Goal: Task Accomplishment & Management: Use online tool/utility

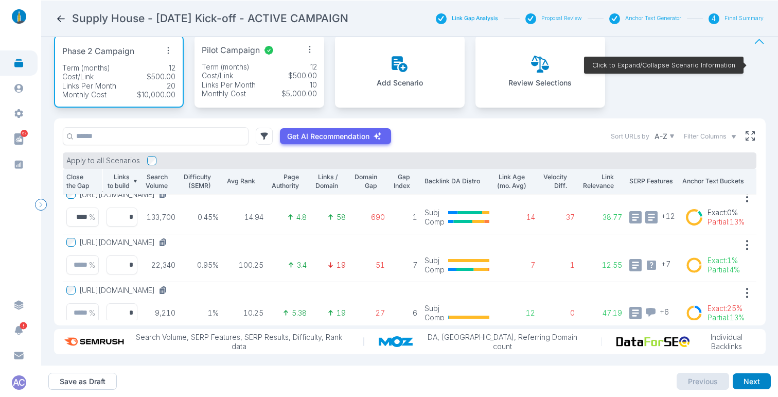
scroll to position [63, 0]
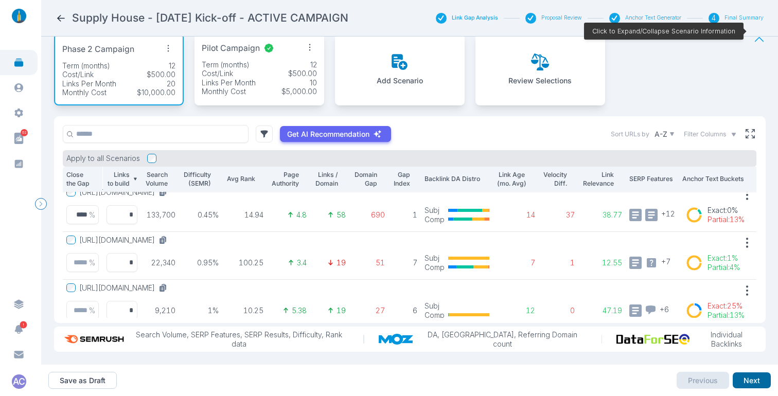
click at [750, 379] on button "Next" at bounding box center [751, 380] width 38 height 16
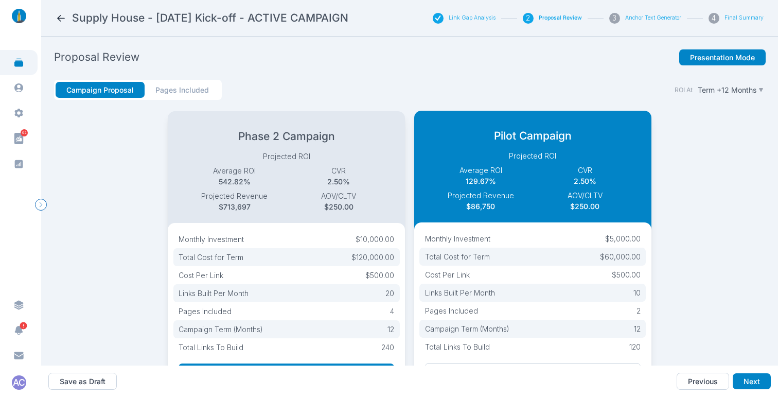
click at [323, 160] on p "Projected ROI" at bounding box center [286, 156] width 208 height 11
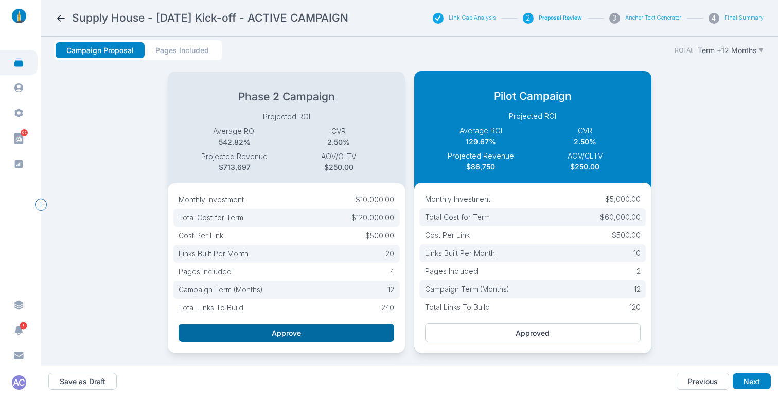
click at [277, 323] on button "Approve" at bounding box center [285, 332] width 215 height 18
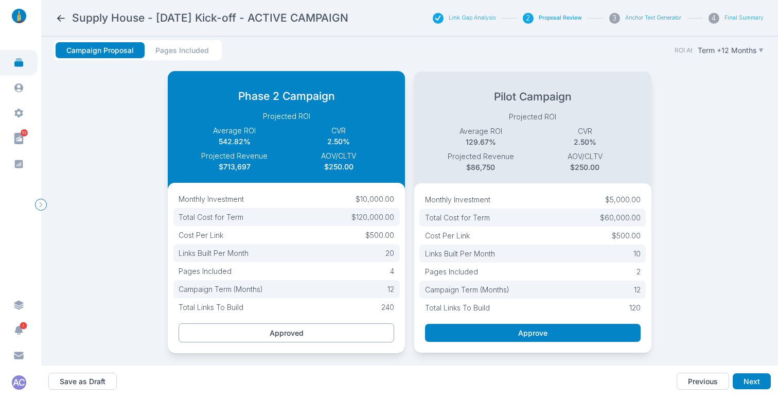
scroll to position [45, 0]
click at [752, 383] on button "Next" at bounding box center [751, 381] width 38 height 16
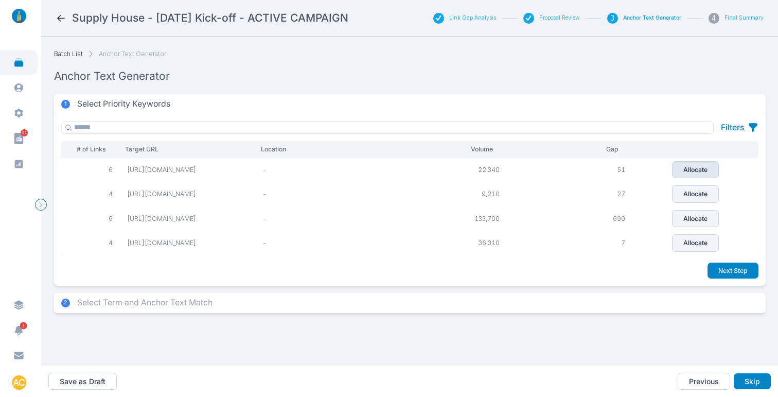
click at [707, 174] on p "Allocate" at bounding box center [695, 169] width 24 height 9
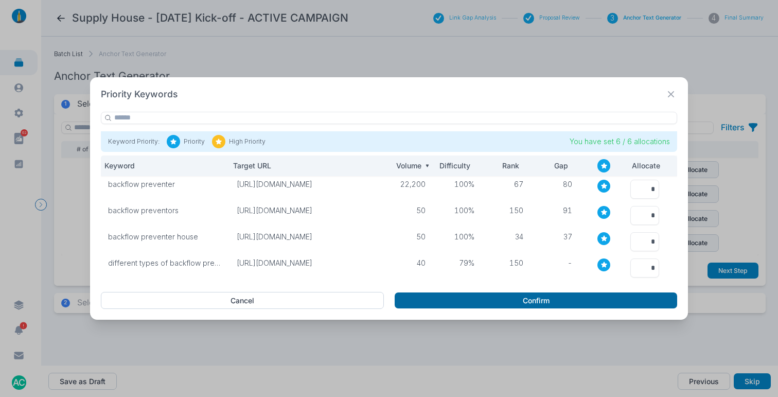
click at [557, 302] on button "Confirm" at bounding box center [535, 300] width 282 height 16
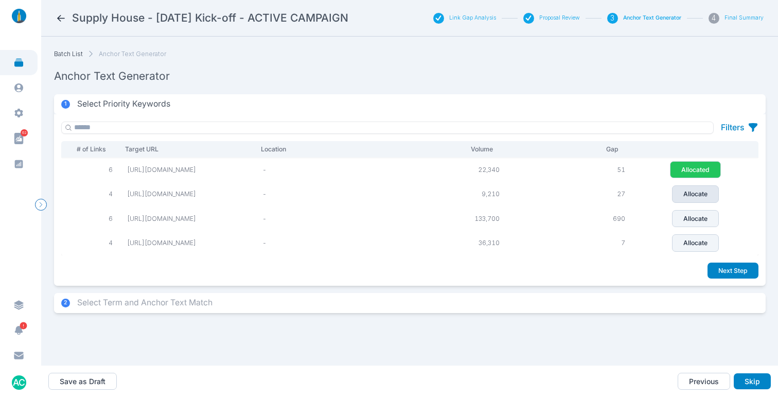
click at [697, 199] on p "Allocate" at bounding box center [695, 193] width 24 height 9
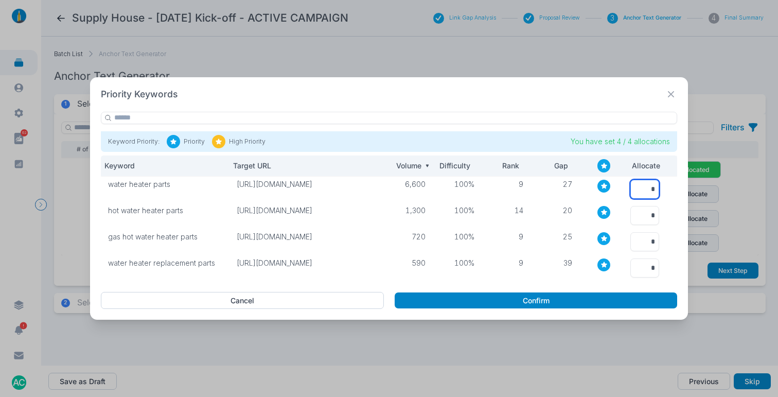
click at [650, 190] on input "*" at bounding box center [644, 188] width 29 height 19
click at [649, 190] on input "*" at bounding box center [644, 188] width 29 height 19
type input "*"
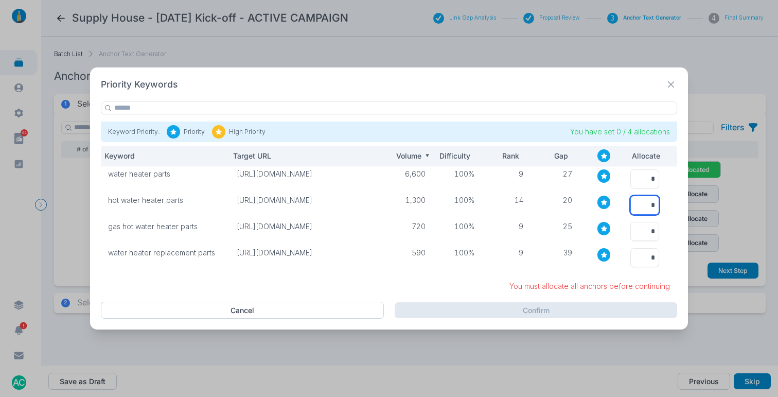
type input "*"
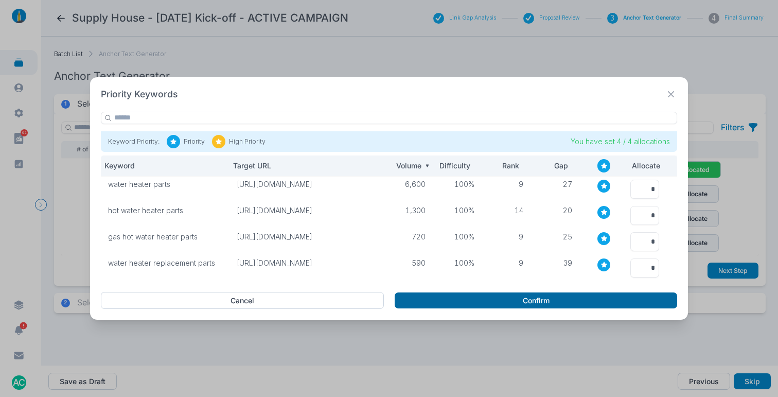
click at [500, 302] on button "Confirm" at bounding box center [535, 300] width 282 height 16
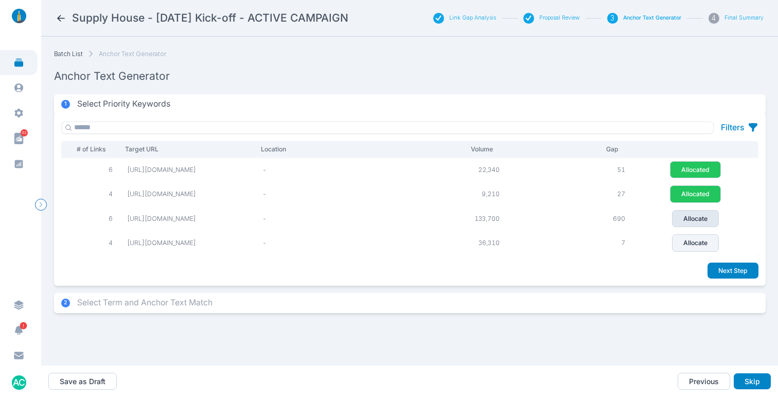
click at [685, 226] on button "Allocate" at bounding box center [695, 218] width 47 height 17
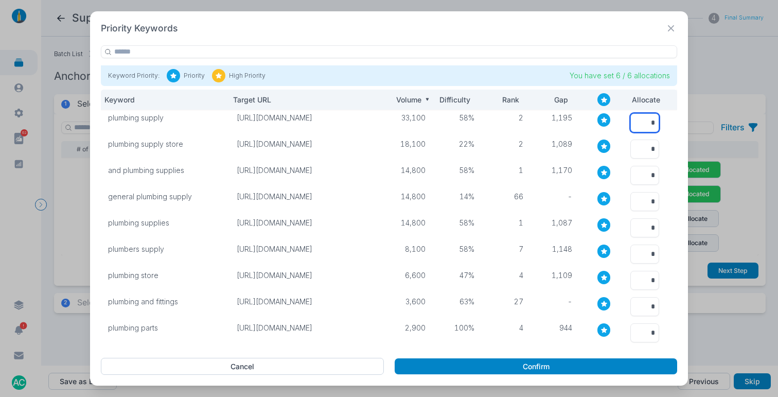
click at [650, 120] on input "*" at bounding box center [644, 122] width 29 height 19
type input "*"
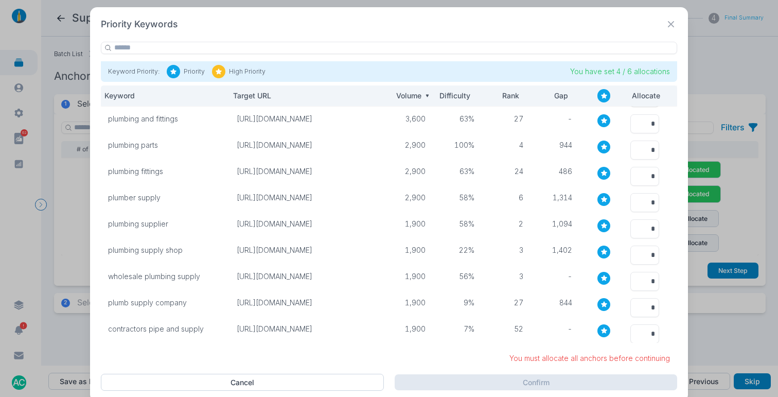
scroll to position [179, 0]
click at [638, 279] on input "*" at bounding box center [644, 280] width 29 height 19
click at [634, 278] on input "*" at bounding box center [644, 280] width 29 height 19
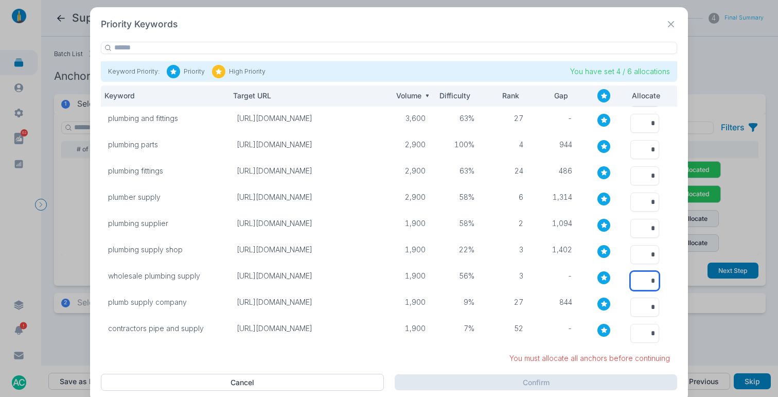
scroll to position [179, 0]
type input "*"
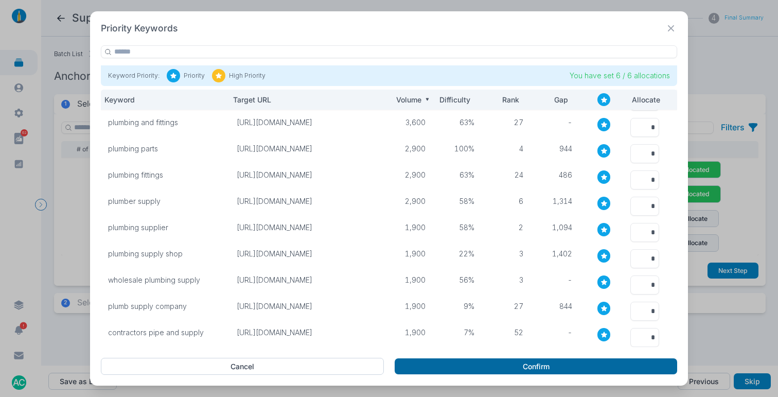
click at [501, 370] on button "Confirm" at bounding box center [535, 366] width 282 height 16
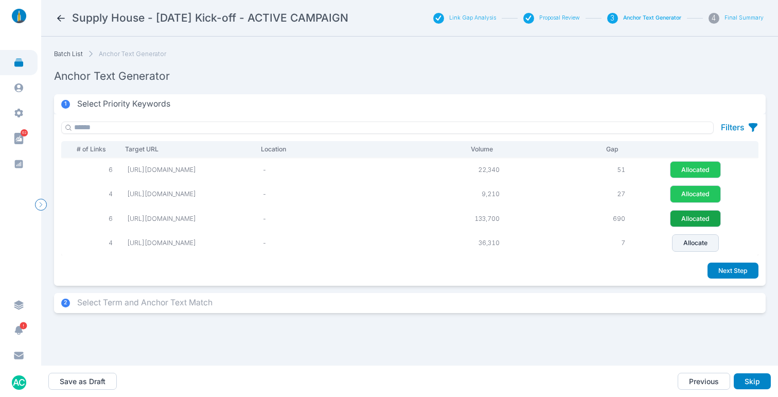
click at [704, 223] on p "Allocated" at bounding box center [695, 218] width 28 height 9
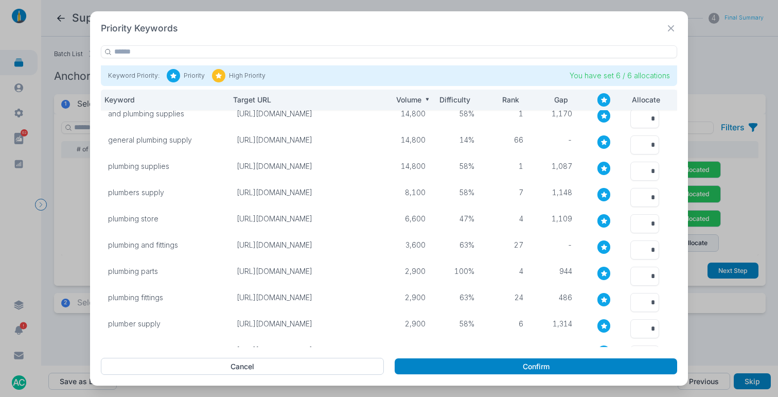
scroll to position [0, 0]
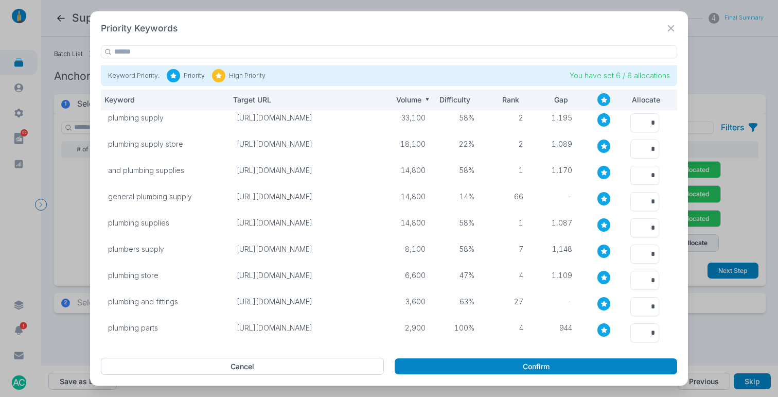
click at [669, 26] on icon at bounding box center [670, 28] width 13 height 13
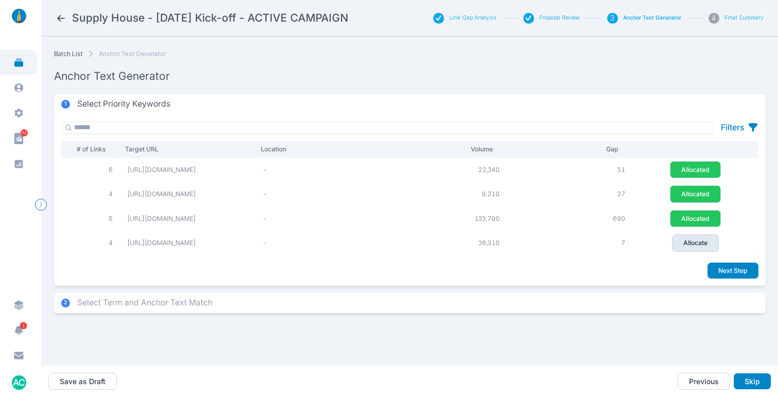
click at [706, 247] on p "Allocate" at bounding box center [695, 242] width 24 height 9
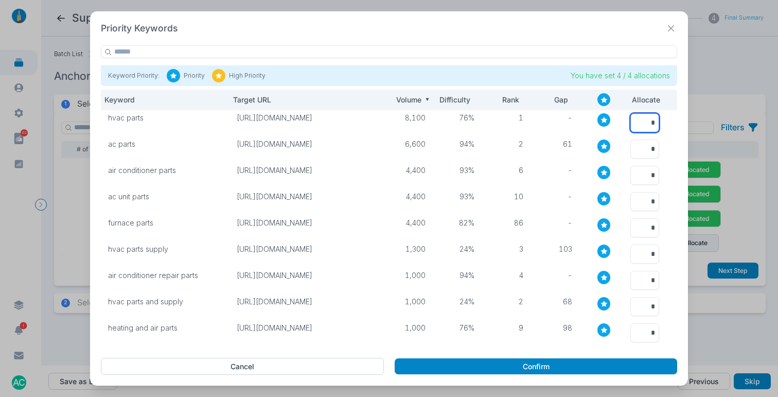
click at [649, 122] on input "*" at bounding box center [644, 122] width 29 height 19
click at [648, 119] on input "*" at bounding box center [644, 122] width 29 height 19
type input "*"
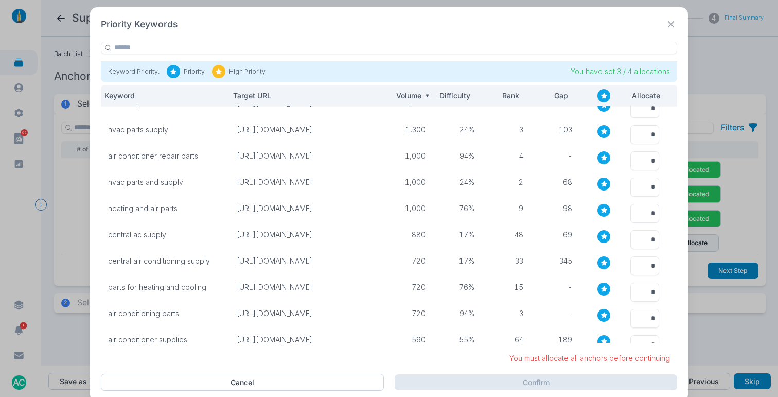
scroll to position [116, 0]
click at [643, 186] on input "*" at bounding box center [644, 186] width 29 height 19
click at [643, 187] on input "*" at bounding box center [644, 186] width 29 height 19
type input "*"
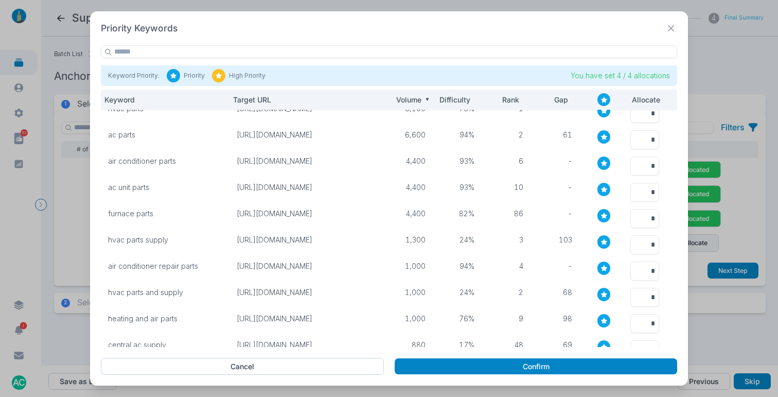
scroll to position [0, 0]
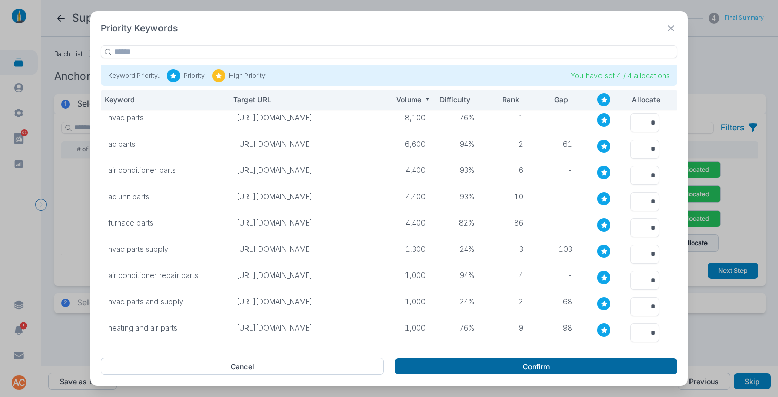
click at [481, 367] on button "Confirm" at bounding box center [535, 366] width 282 height 16
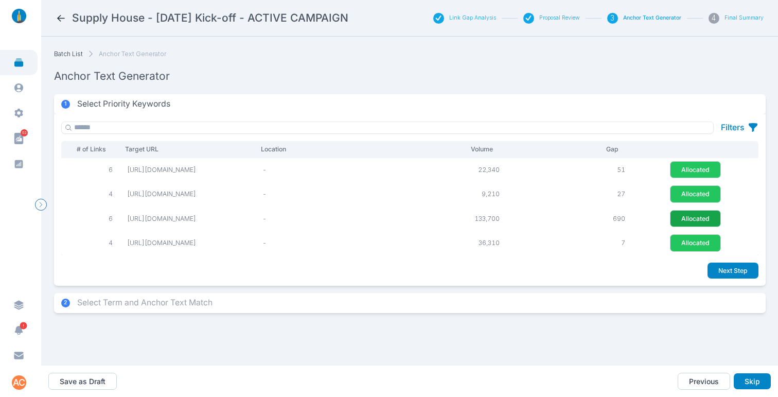
click at [701, 223] on p "Allocated" at bounding box center [695, 218] width 28 height 9
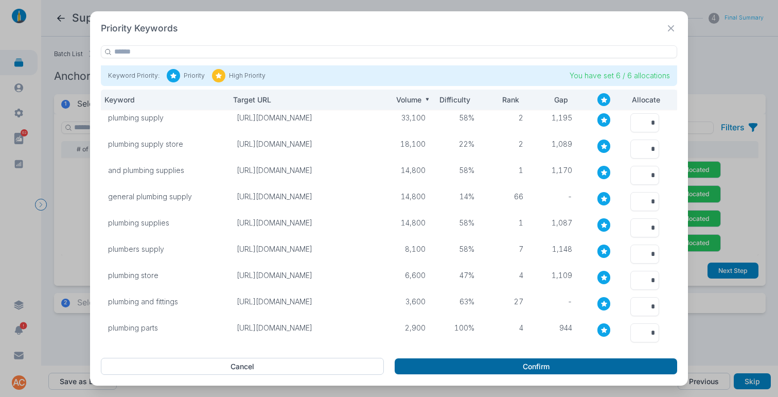
click at [484, 364] on button "Confirm" at bounding box center [535, 366] width 282 height 16
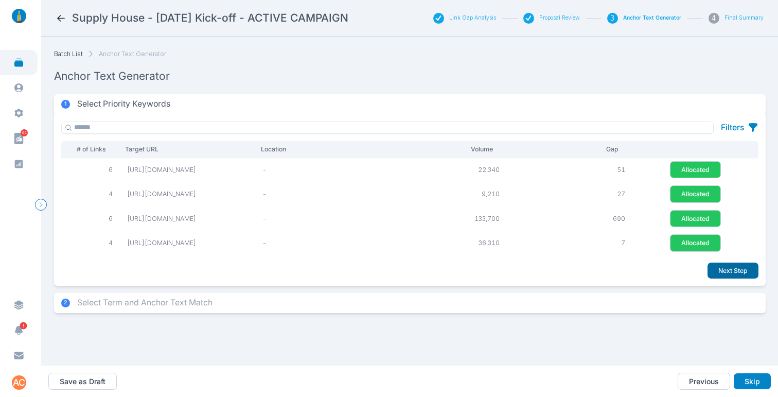
click at [728, 279] on button "Next Step" at bounding box center [732, 270] width 51 height 16
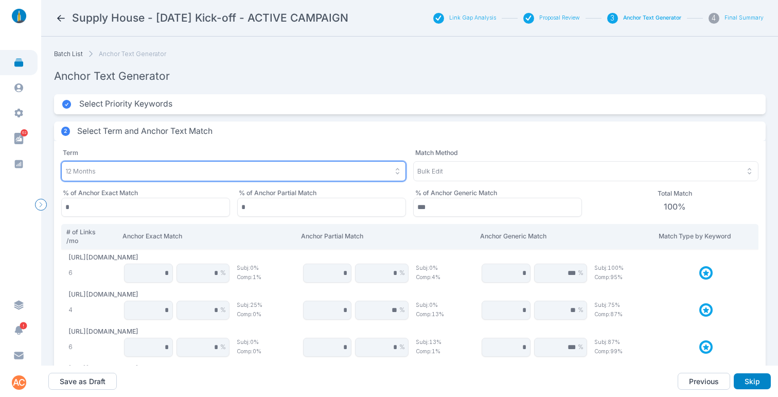
click at [99, 172] on div "12 Months" at bounding box center [233, 171] width 337 height 9
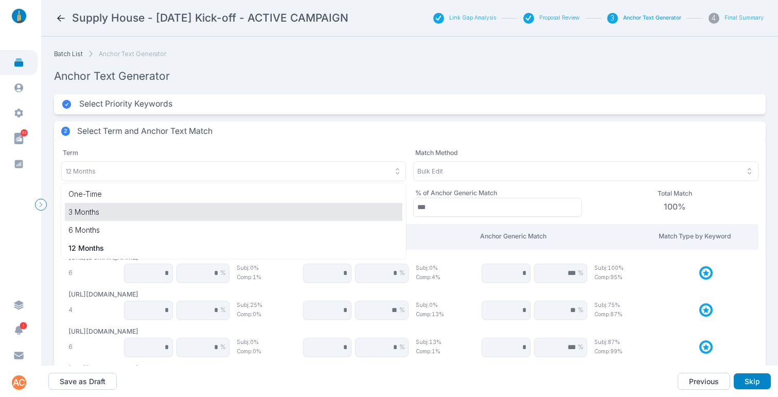
click at [80, 207] on p "3 Months" at bounding box center [233, 211] width 331 height 11
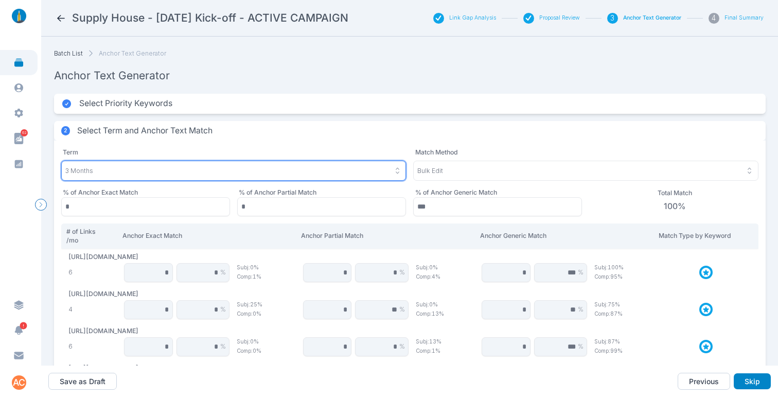
click at [137, 174] on div "3 Months" at bounding box center [233, 170] width 337 height 9
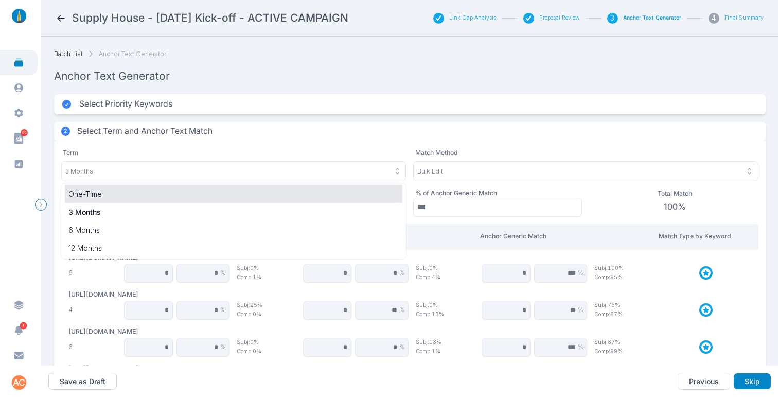
click at [123, 196] on p "One-Time" at bounding box center [233, 193] width 331 height 11
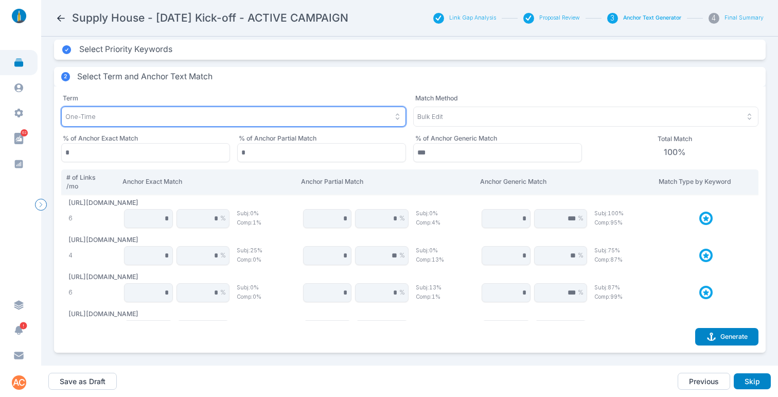
scroll to position [55, 0]
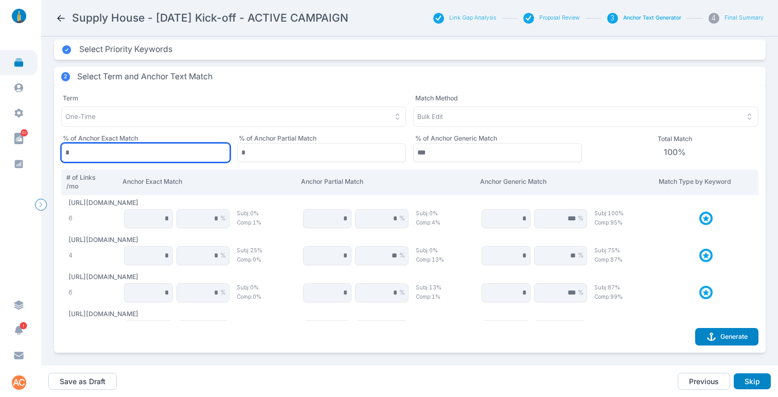
click at [124, 149] on input "*" at bounding box center [145, 152] width 169 height 19
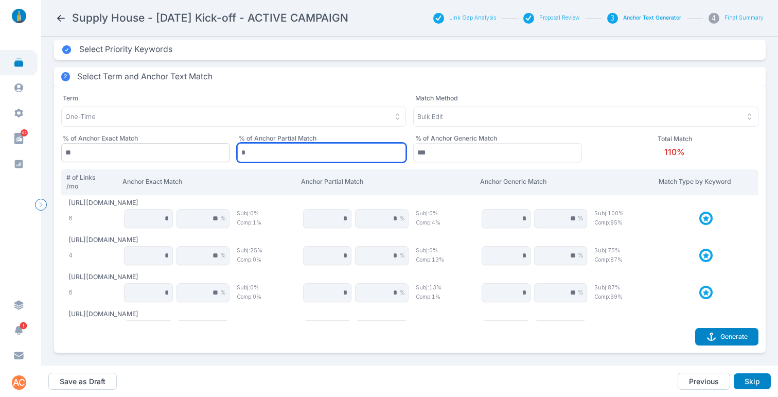
scroll to position [62, 0]
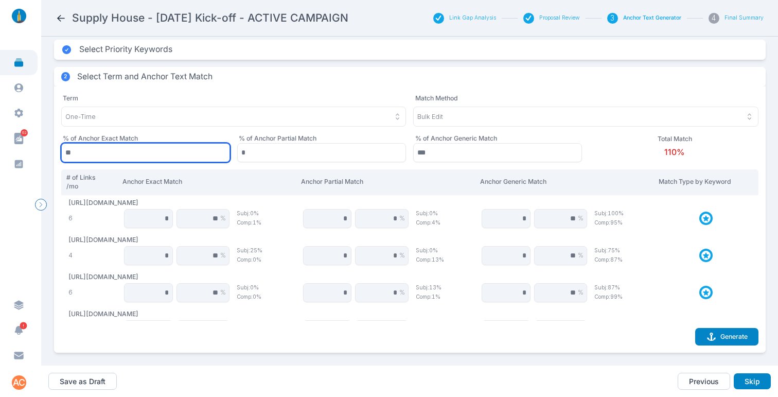
click at [120, 145] on input "**" at bounding box center [145, 152] width 169 height 19
type input "**"
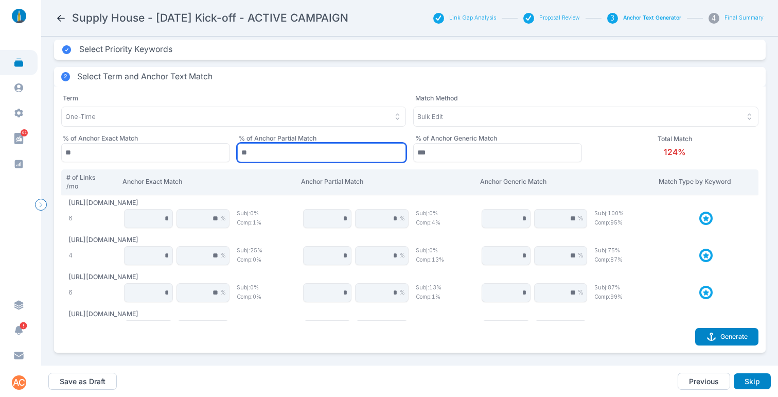
type input "**"
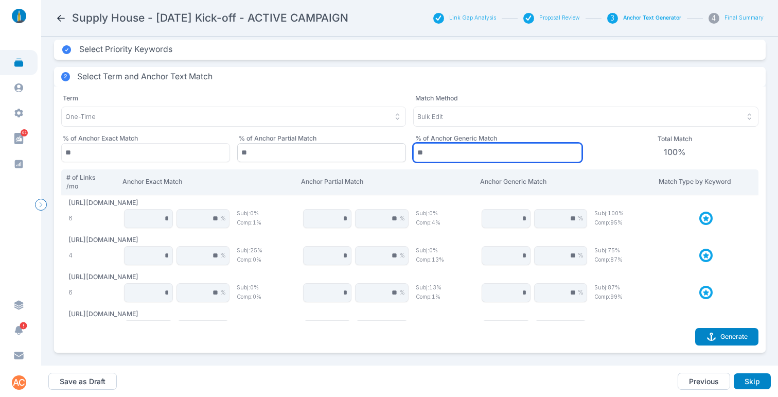
type input "**"
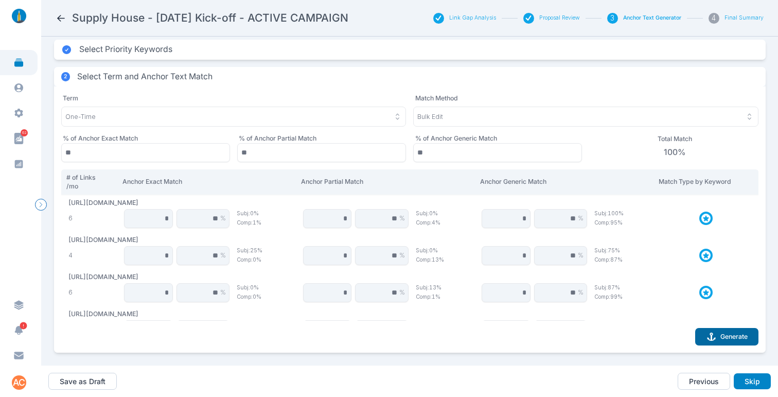
click at [728, 331] on button "Generate" at bounding box center [726, 336] width 63 height 17
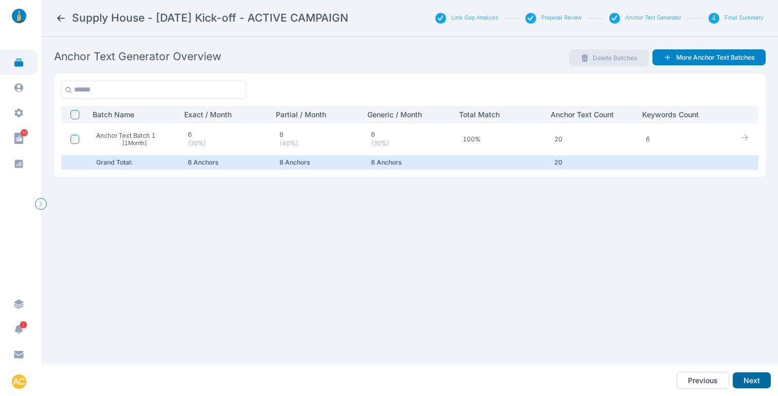
click at [741, 376] on button "Next" at bounding box center [751, 380] width 38 height 16
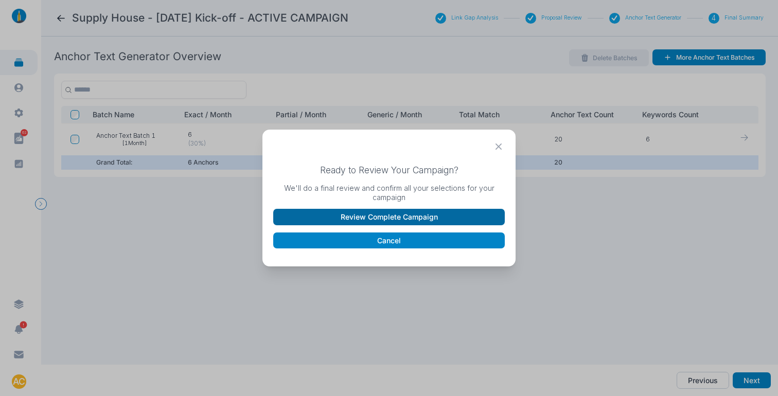
click at [382, 220] on button "Review Complete Campaign" at bounding box center [388, 217] width 231 height 16
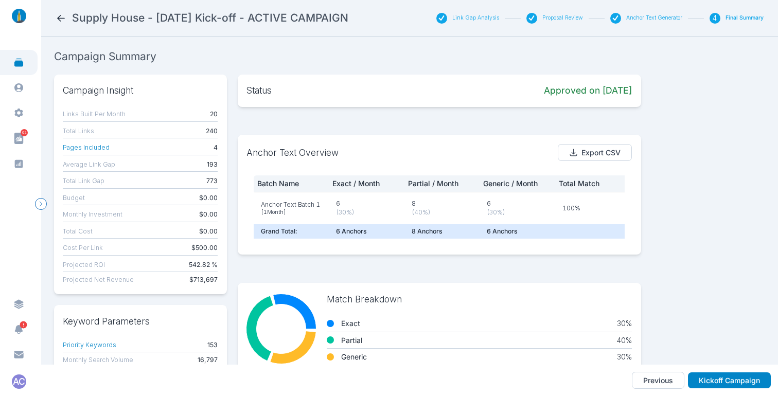
click at [467, 15] on button "Link Gap Analysis" at bounding box center [475, 17] width 47 height 7
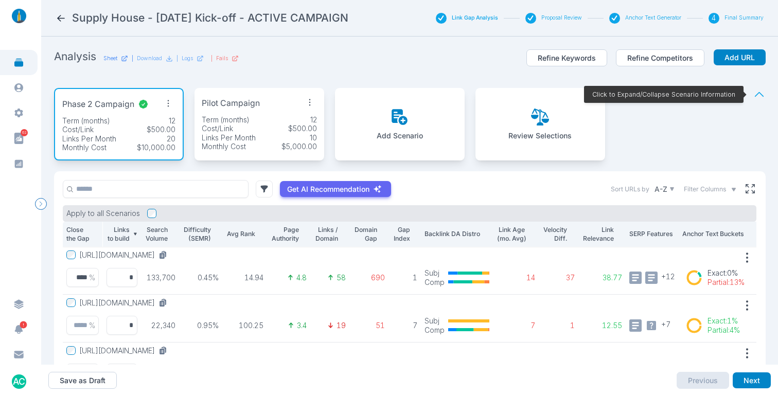
click at [114, 56] on p "Sheet" at bounding box center [110, 58] width 14 height 7
click at [552, 60] on button "Refine Keywords" at bounding box center [566, 57] width 81 height 17
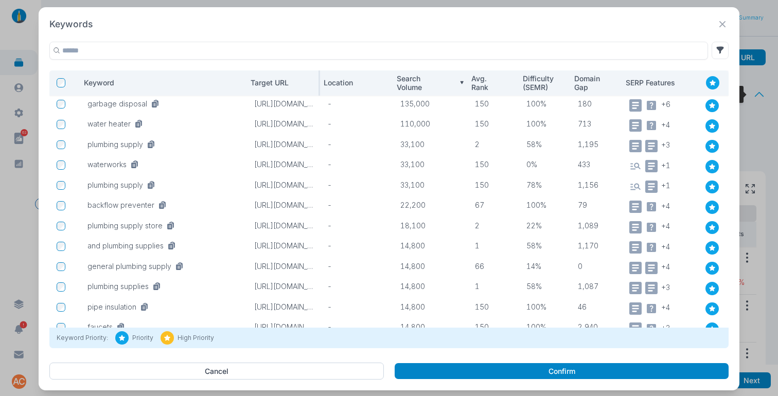
drag, startPoint x: 194, startPoint y: 84, endPoint x: 311, endPoint y: 88, distance: 117.3
click at [311, 88] on tr "Keyword Target URL Location Search Volume Avg. Rank Difficulty (SEMR) Domain Ga…" at bounding box center [388, 82] width 679 height 25
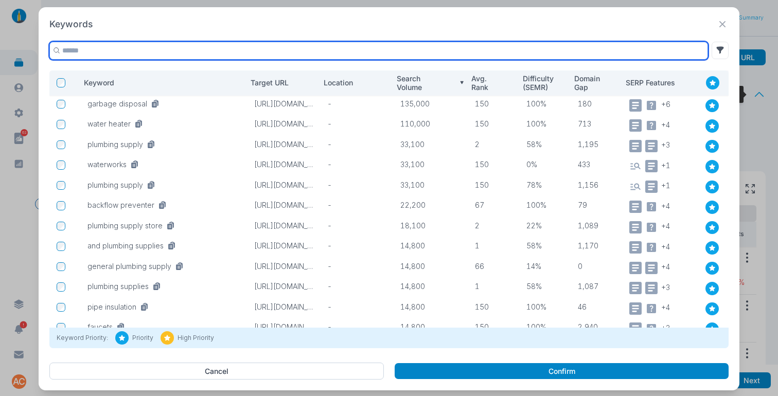
click at [154, 51] on input "text" at bounding box center [378, 51] width 658 height 18
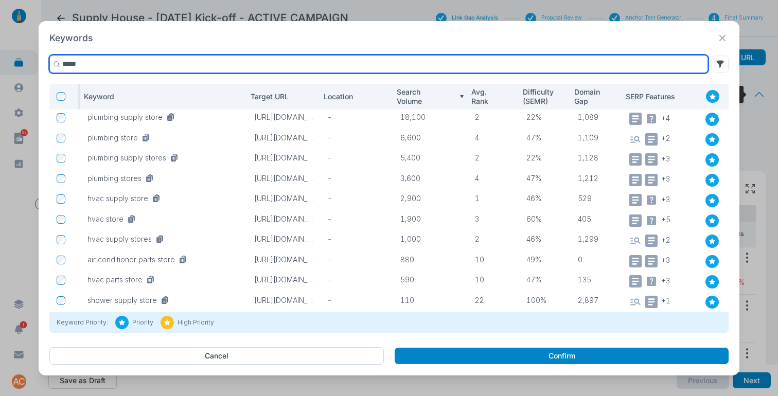
type input "*****"
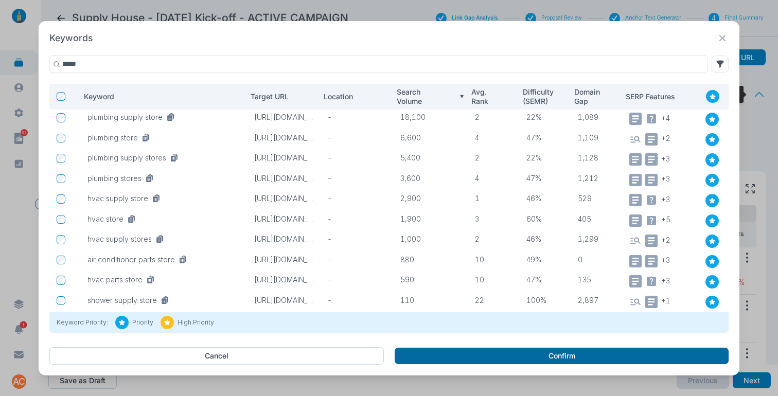
click at [482, 357] on button "Confirm" at bounding box center [561, 356] width 334 height 16
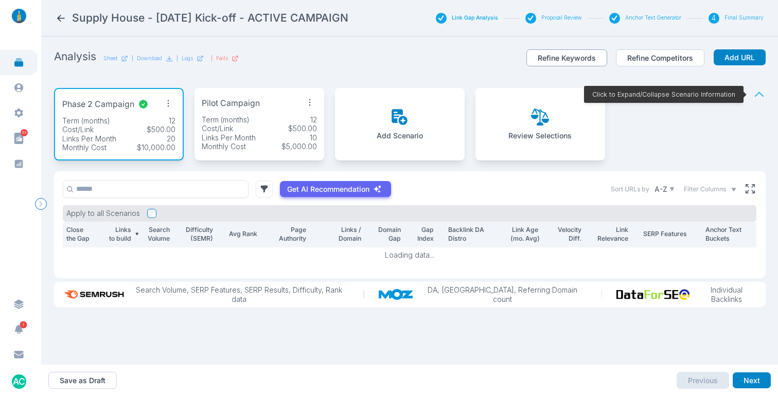
click at [577, 60] on button "Refine Keywords" at bounding box center [566, 57] width 81 height 17
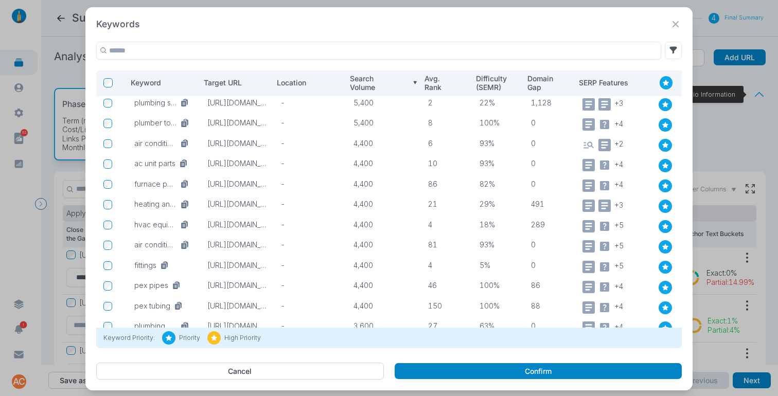
scroll to position [437, 0]
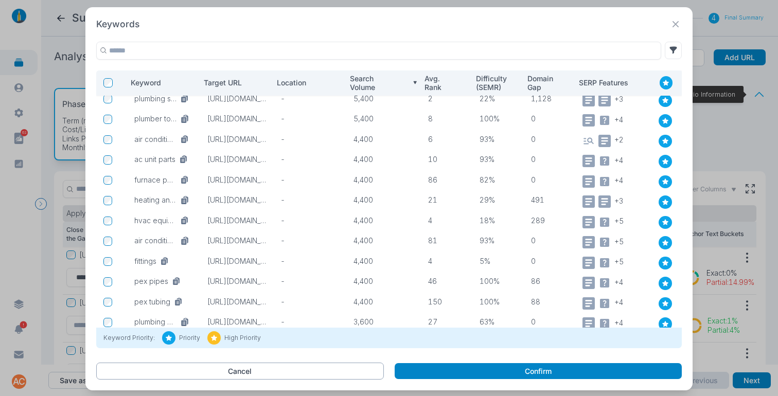
click at [214, 367] on button "Cancel" at bounding box center [239, 371] width 287 height 17
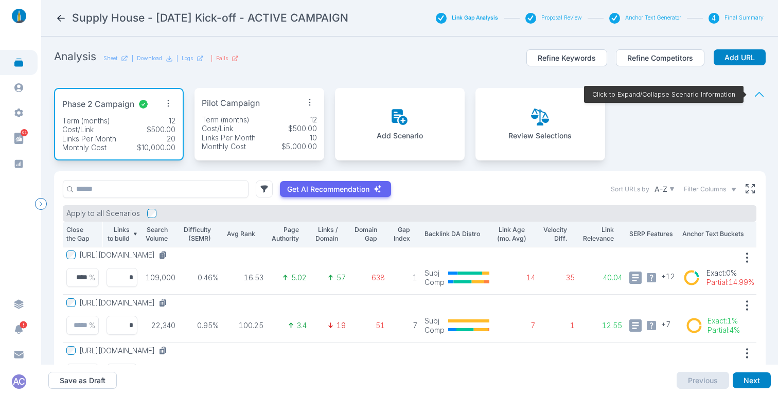
click at [171, 255] on button "[URL][DOMAIN_NAME]" at bounding box center [125, 254] width 92 height 9
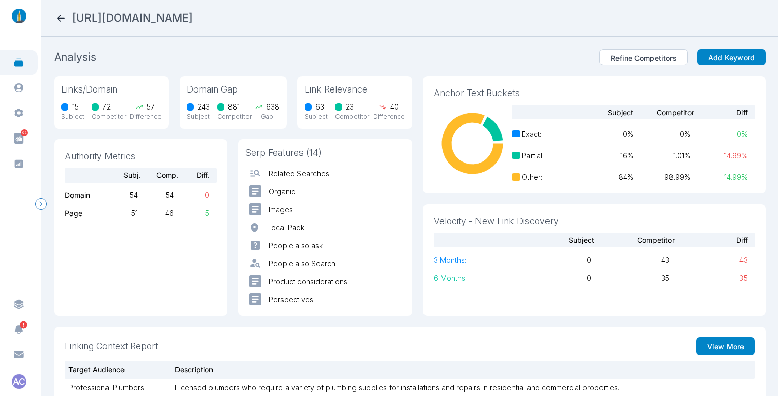
click at [514, 41] on section "Analysis Refine Competitors Add Keyword Links/Domain 15 Subject 72 Competitor 5…" at bounding box center [409, 216] width 736 height 359
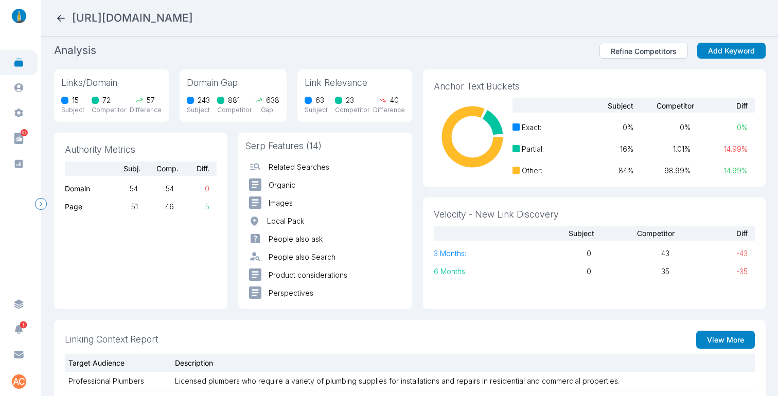
drag, startPoint x: 243, startPoint y: 21, endPoint x: 73, endPoint y: 21, distance: 169.7
click at [73, 21] on div "[URL][DOMAIN_NAME]" at bounding box center [410, 18] width 708 height 14
copy h2 "[URL][DOMAIN_NAME]"
click at [60, 17] on icon at bounding box center [61, 18] width 8 height 7
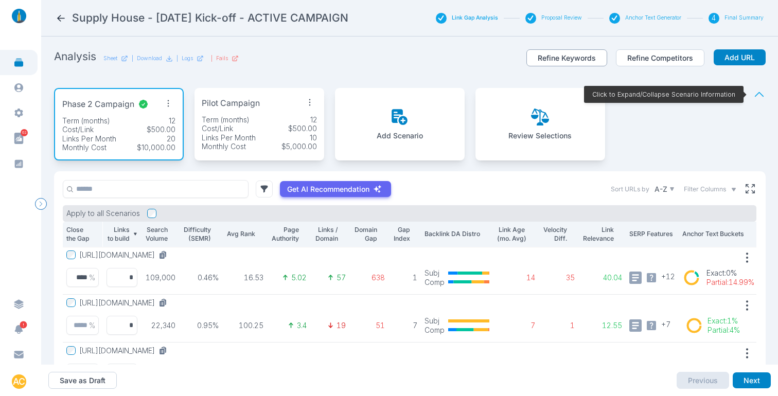
click at [544, 51] on button "Refine Keywords" at bounding box center [566, 57] width 81 height 17
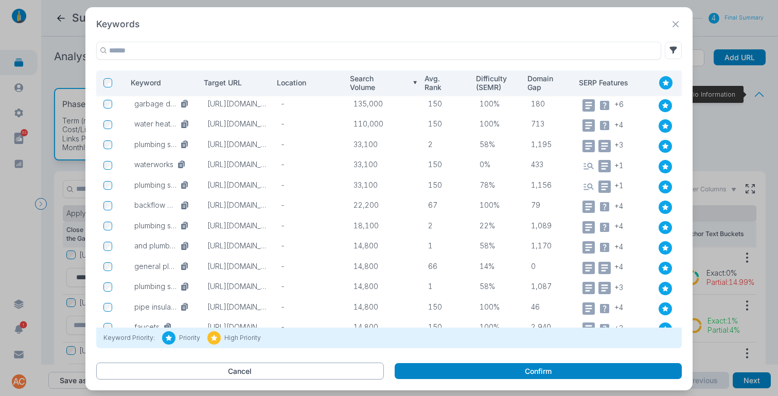
click at [266, 374] on button "Cancel" at bounding box center [239, 371] width 287 height 17
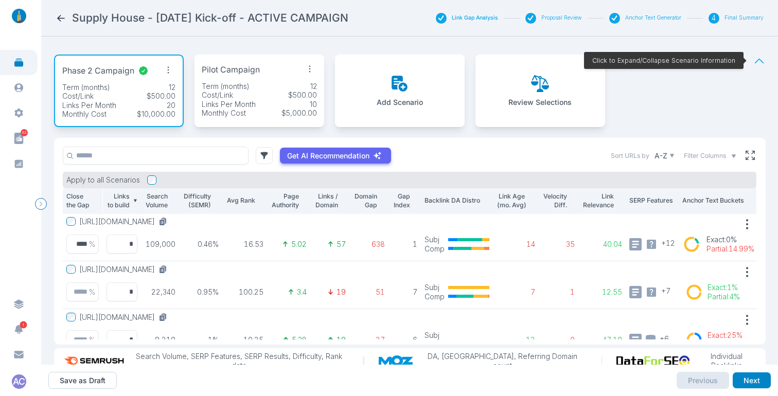
scroll to position [34, 0]
click at [165, 222] on icon at bounding box center [161, 222] width 5 height 6
click at [165, 268] on icon at bounding box center [161, 270] width 5 height 6
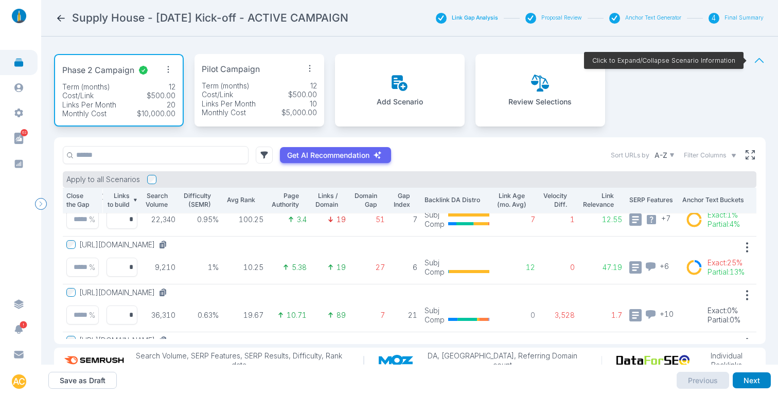
scroll to position [75, 0]
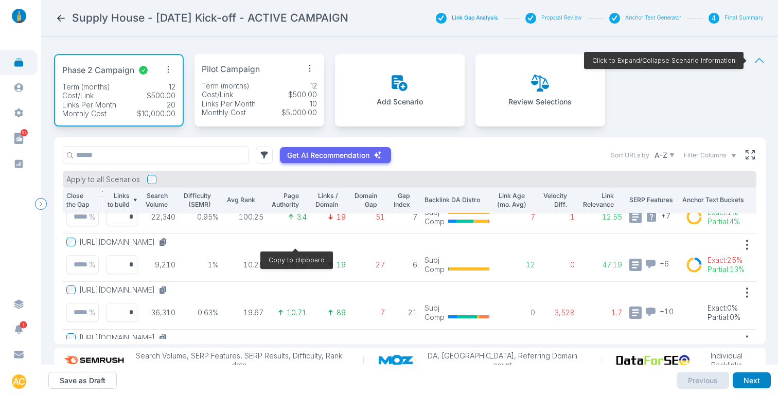
click at [168, 244] on icon at bounding box center [162, 242] width 9 height 9
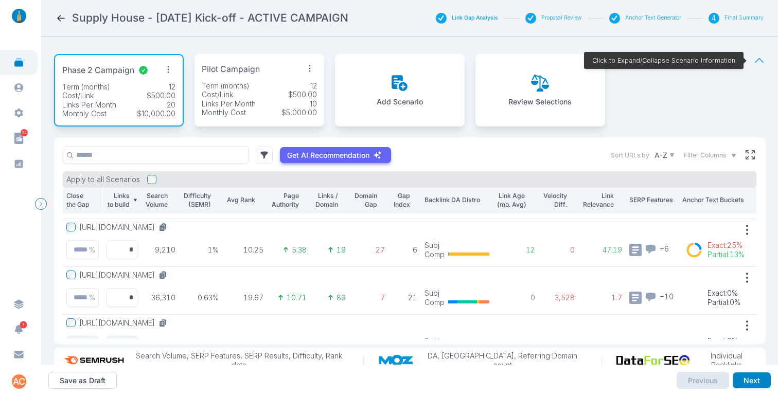
scroll to position [91, 0]
click at [165, 274] on icon at bounding box center [161, 275] width 5 height 6
